Goal: Task Accomplishment & Management: Use online tool/utility

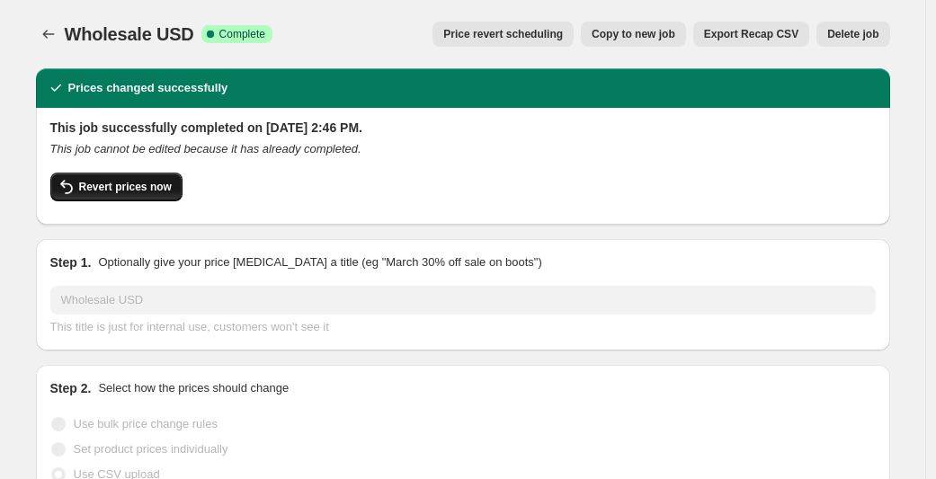
click at [135, 189] on span "Revert prices now" at bounding box center [125, 187] width 93 height 14
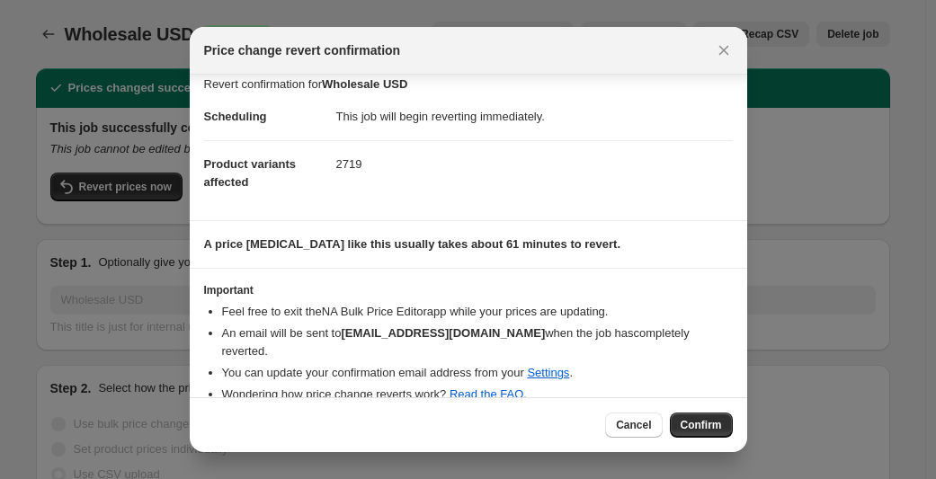
scroll to position [20, 0]
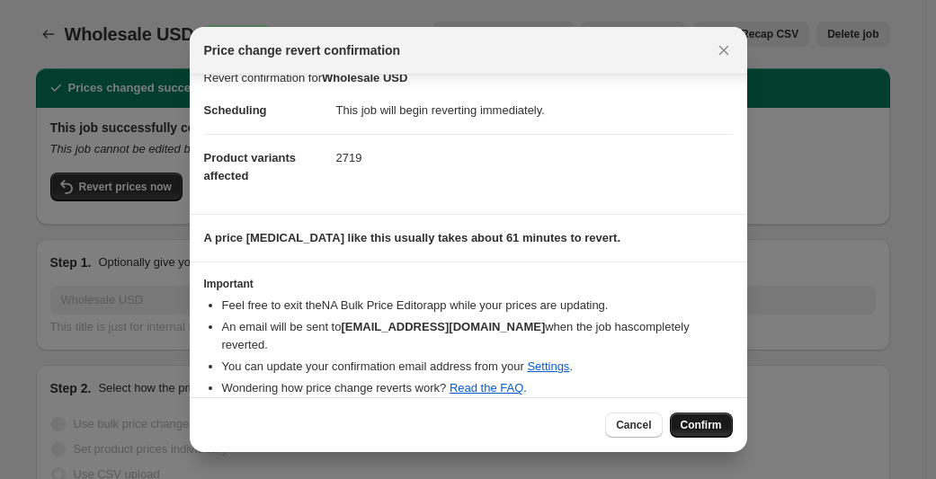
click at [715, 421] on span "Confirm" at bounding box center [701, 425] width 41 height 14
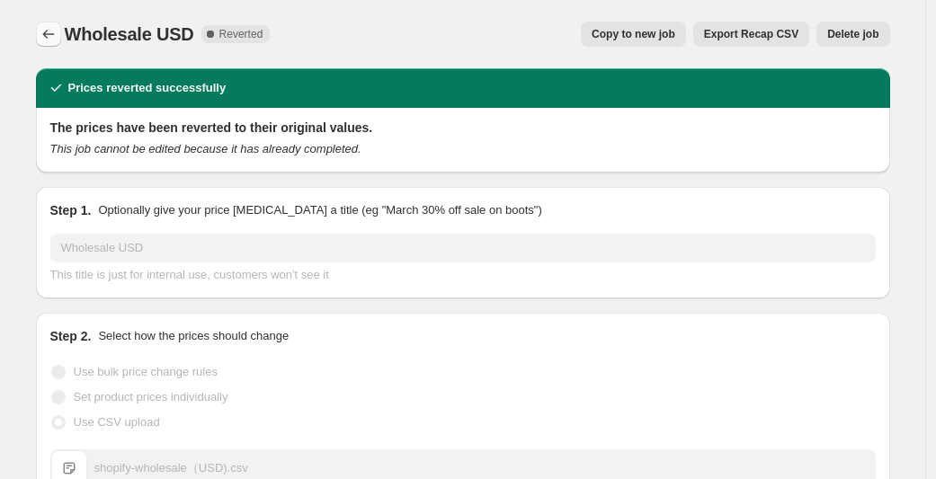
click at [50, 30] on icon "Price change jobs" at bounding box center [49, 34] width 18 height 18
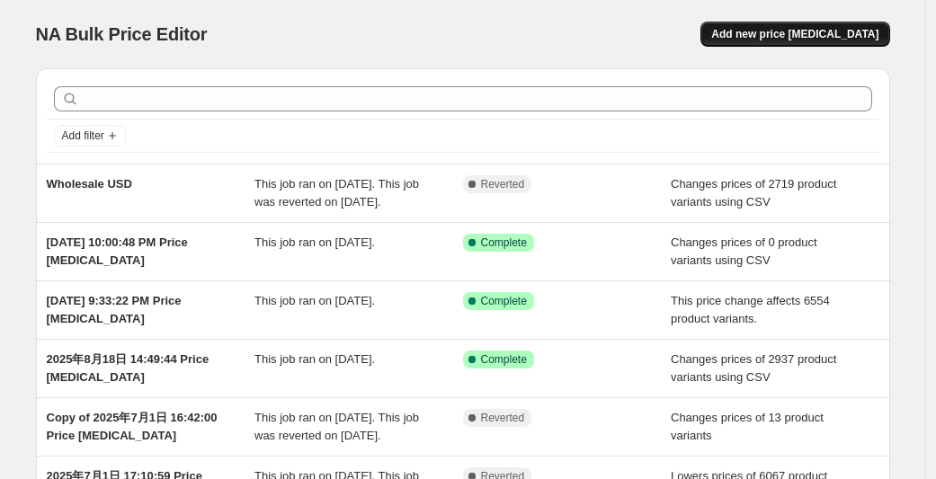
click at [813, 38] on span "Add new price [MEDICAL_DATA]" at bounding box center [794, 34] width 167 height 14
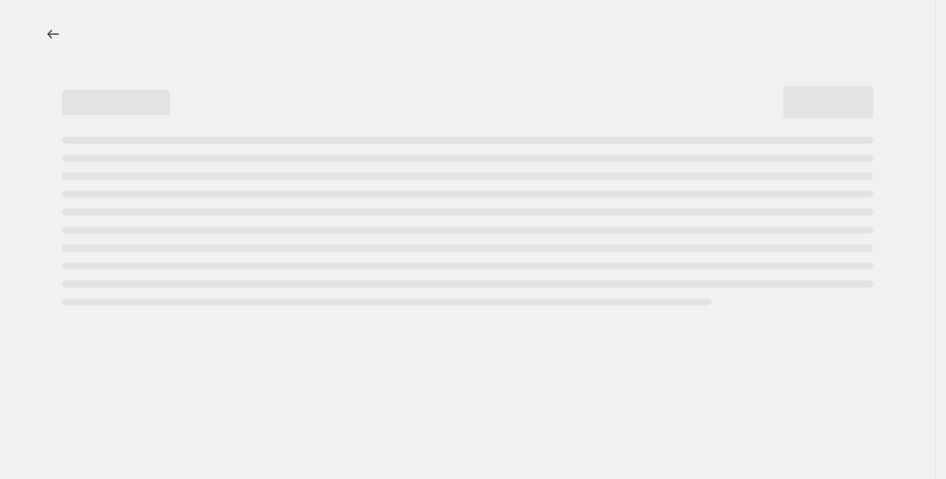
select select "percentage"
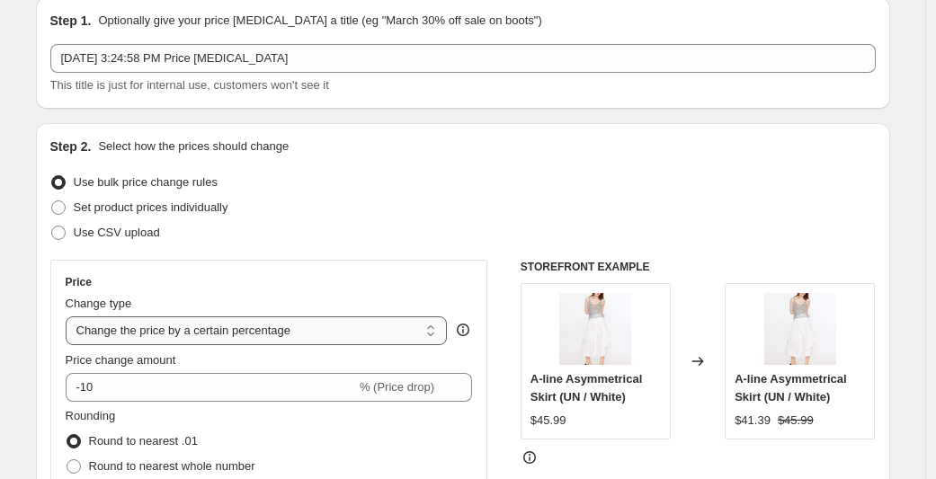
scroll to position [156, 0]
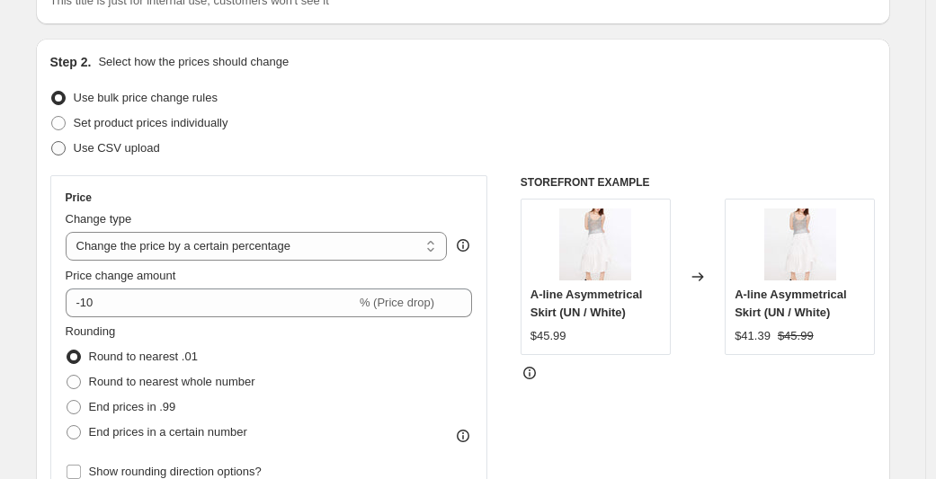
click at [95, 151] on span "Use CSV upload" at bounding box center [117, 147] width 86 height 13
click at [52, 142] on input "Use CSV upload" at bounding box center [51, 141] width 1 height 1
radio input "true"
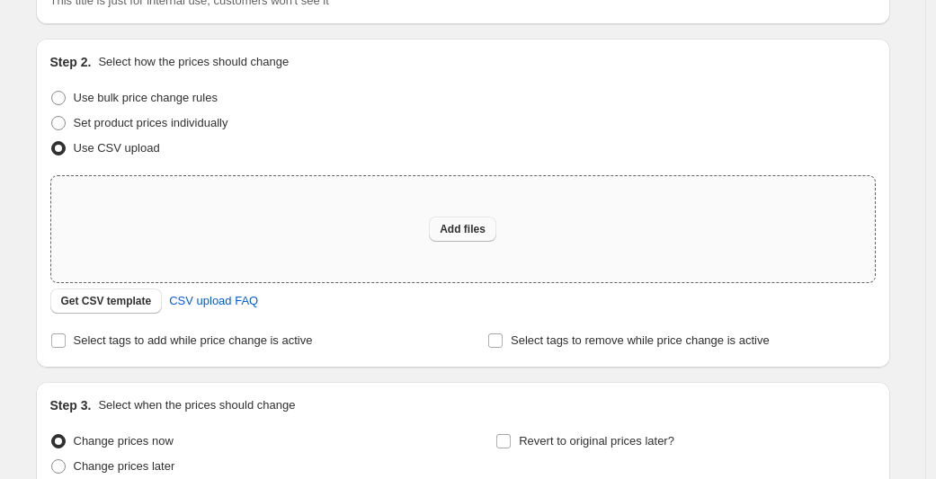
click at [451, 233] on span "Add files" at bounding box center [463, 229] width 46 height 14
type input "C:\fakepath\final wholesale.csv"
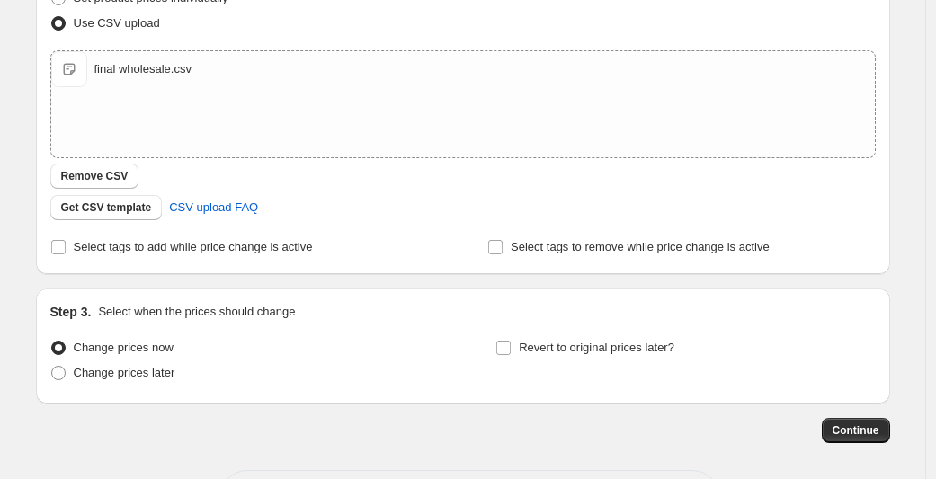
scroll to position [354, 0]
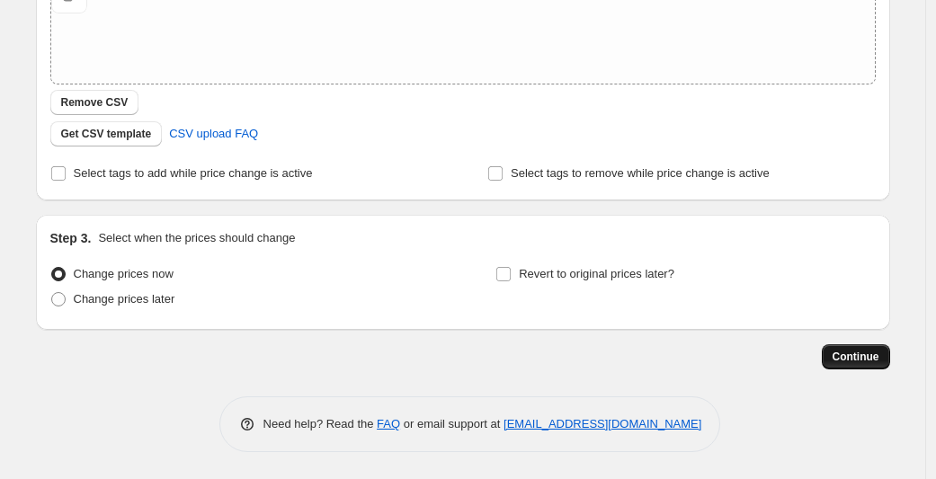
click at [864, 352] on span "Continue" at bounding box center [856, 357] width 47 height 14
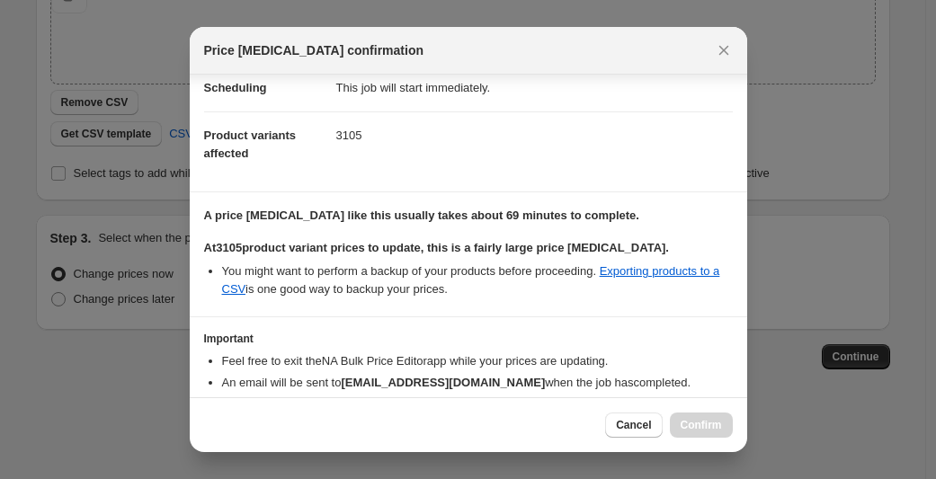
scroll to position [131, 0]
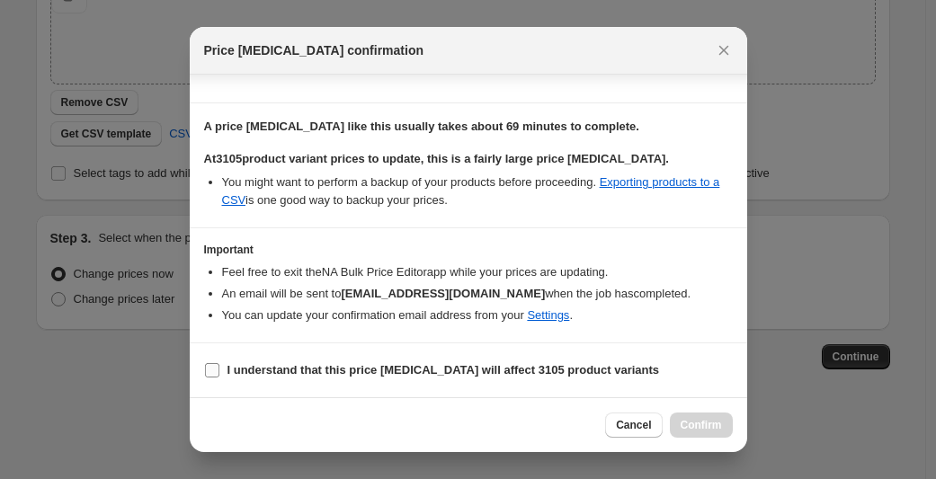
click at [208, 371] on input "I understand that this price change job will affect 3105 product variants" at bounding box center [212, 370] width 14 height 14
checkbox input "true"
click at [688, 427] on span "Confirm" at bounding box center [701, 425] width 41 height 14
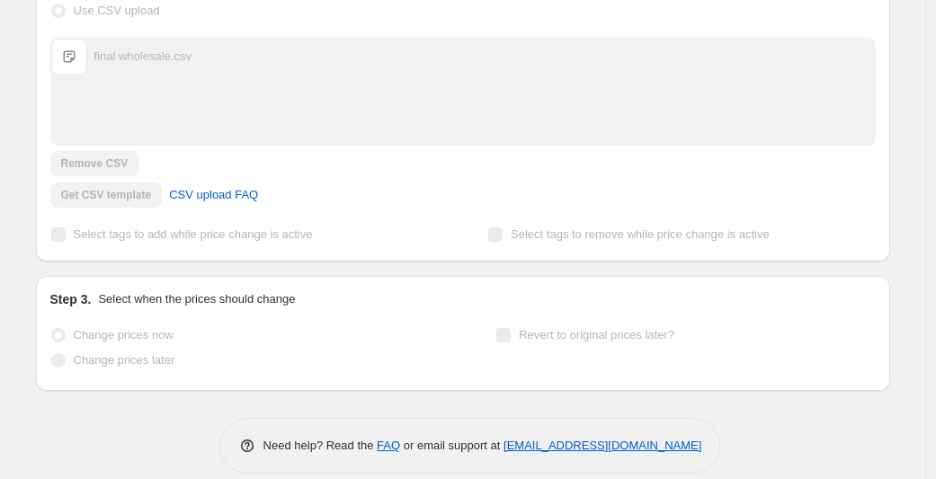
scroll to position [444, 0]
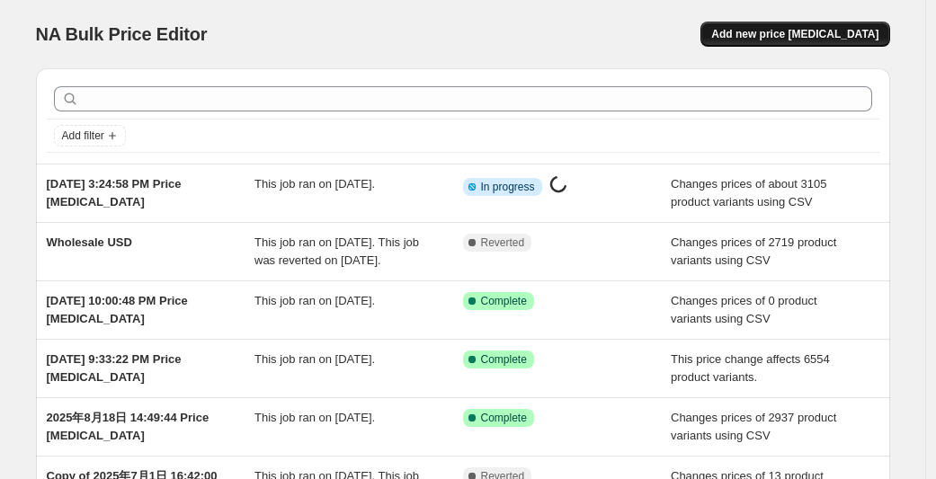
click at [816, 34] on span "Add new price [MEDICAL_DATA]" at bounding box center [794, 34] width 167 height 14
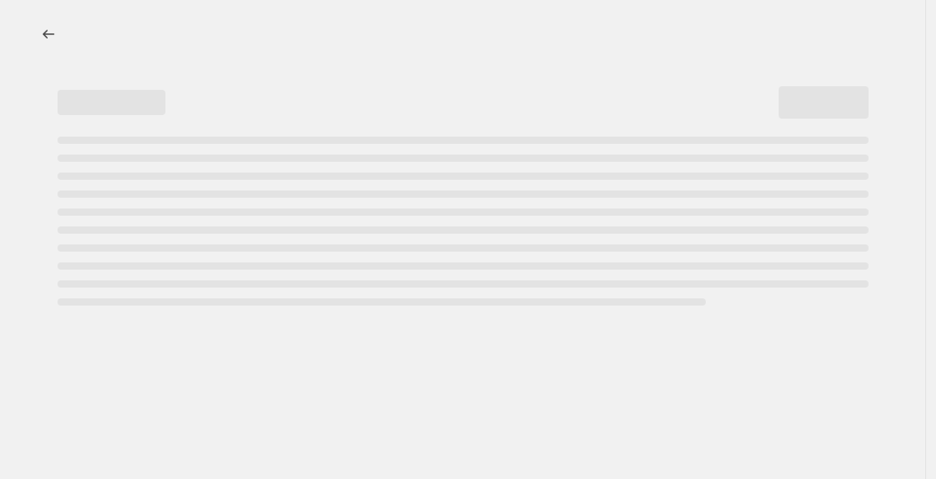
select select "percentage"
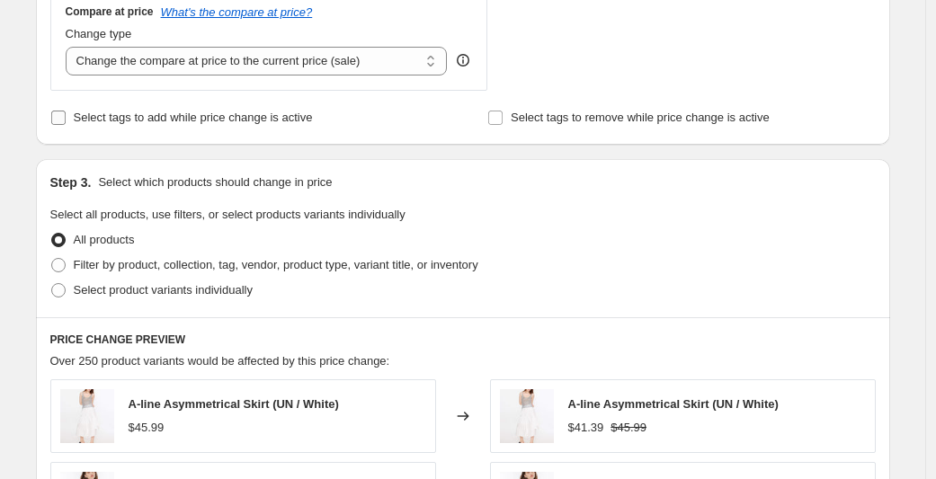
scroll to position [684, 0]
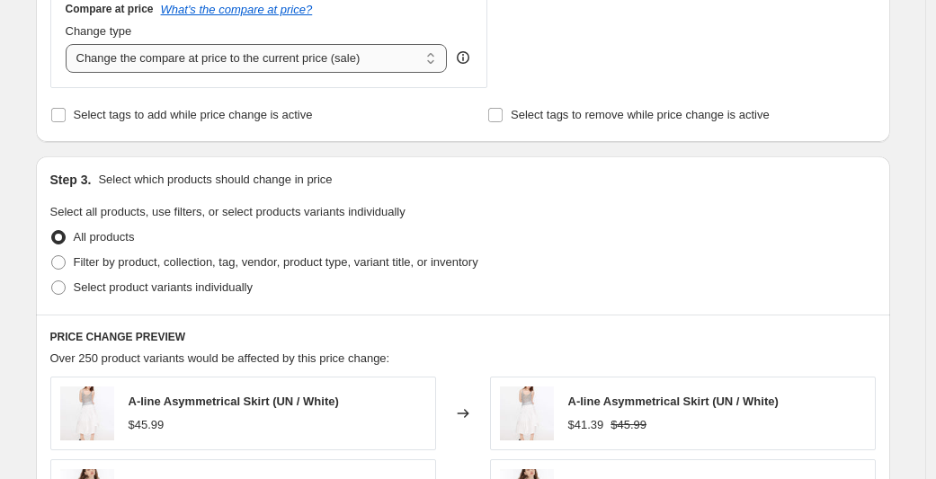
click at [272, 58] on select "Change the compare at price to the current price (sale) Change the compare at p…" at bounding box center [257, 58] width 382 height 29
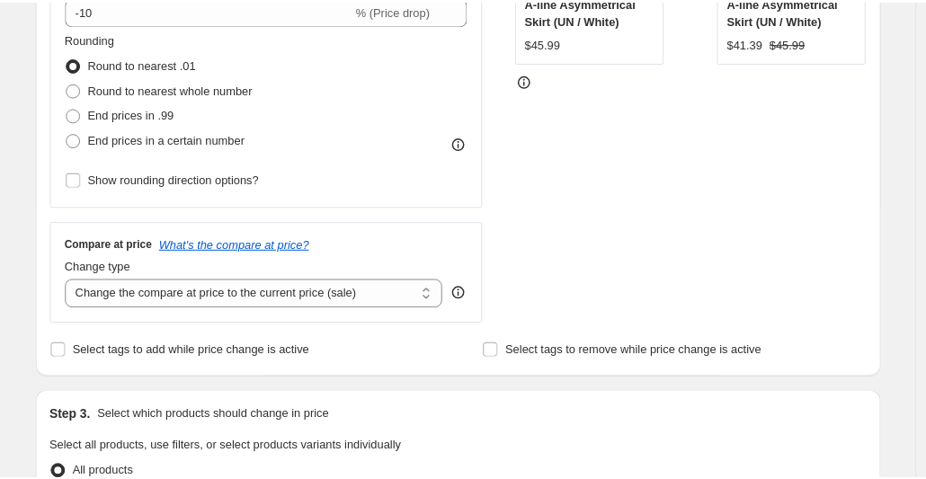
scroll to position [0, 0]
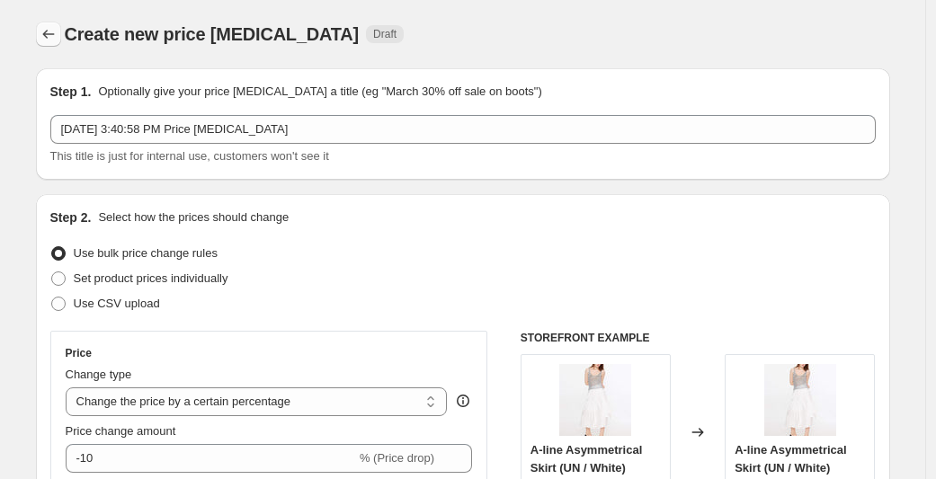
click at [53, 27] on icon "Price change jobs" at bounding box center [49, 34] width 18 height 18
